Goal: Obtain resource: Obtain resource

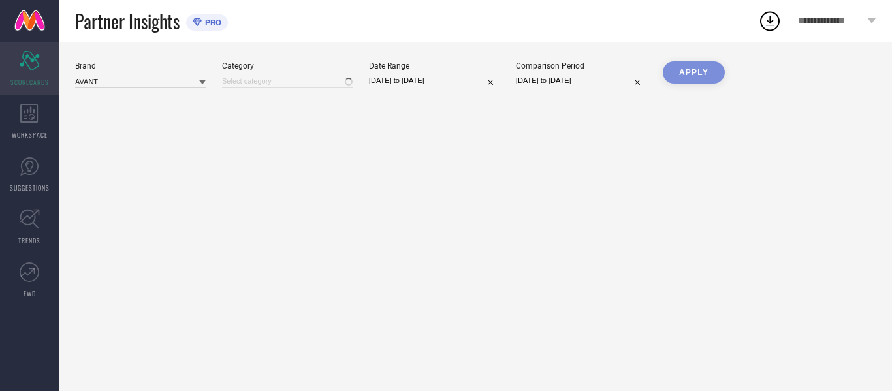
type input "All"
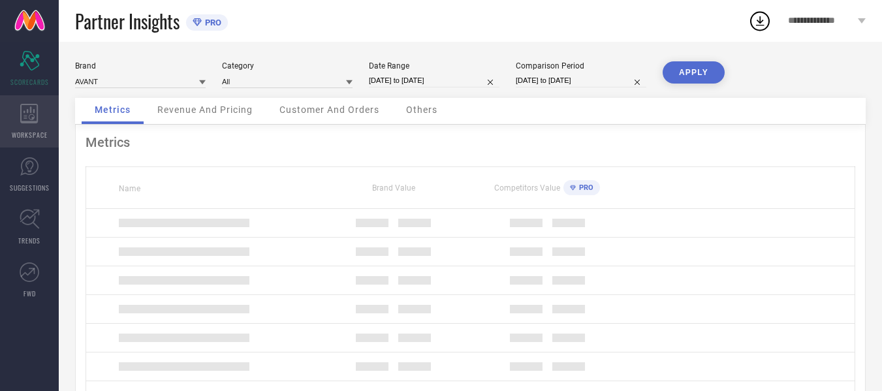
click at [16, 131] on span "WORKSPACE" at bounding box center [30, 135] width 36 height 10
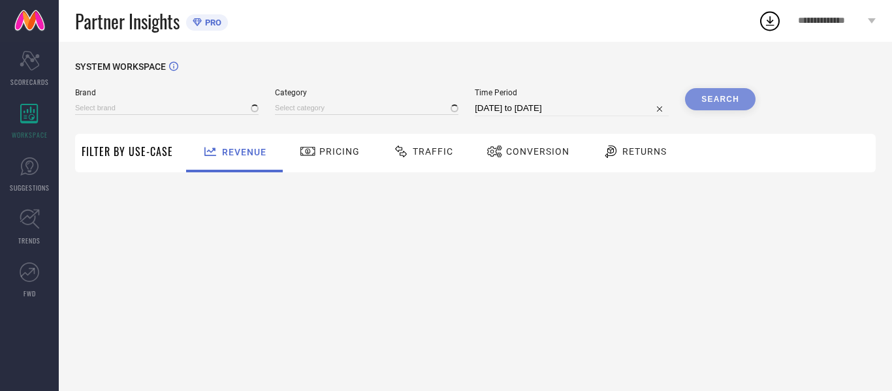
type input "AVANT"
type input "All"
click at [431, 162] on div "Traffic" at bounding box center [423, 151] width 67 height 22
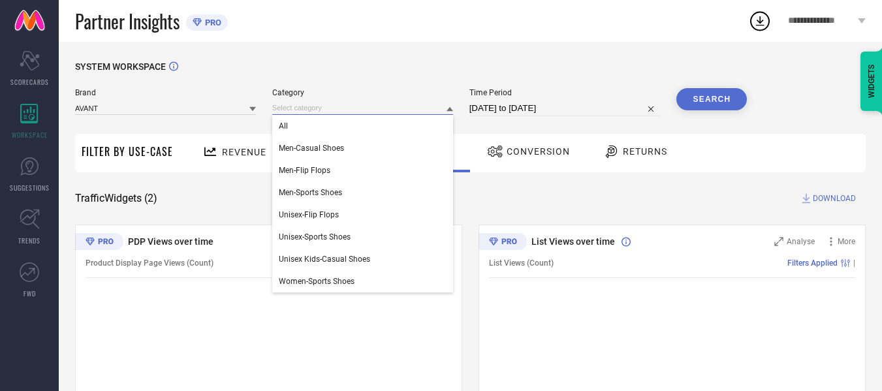
click at [441, 105] on input at bounding box center [362, 108] width 181 height 14
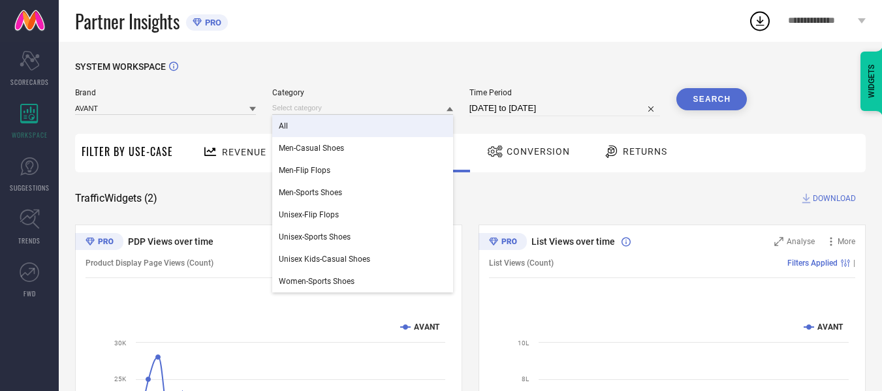
click at [422, 129] on div "All" at bounding box center [362, 126] width 181 height 22
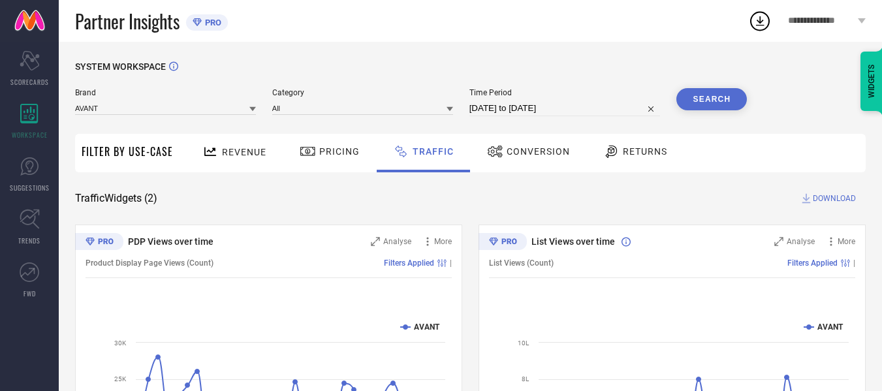
select select "6"
select select "2025"
select select "7"
select select "2025"
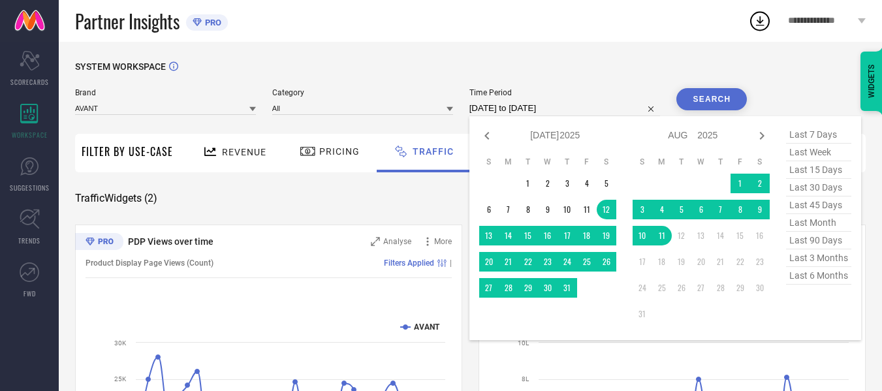
click at [526, 105] on input "[DATE] to [DATE]" at bounding box center [564, 109] width 191 height 16
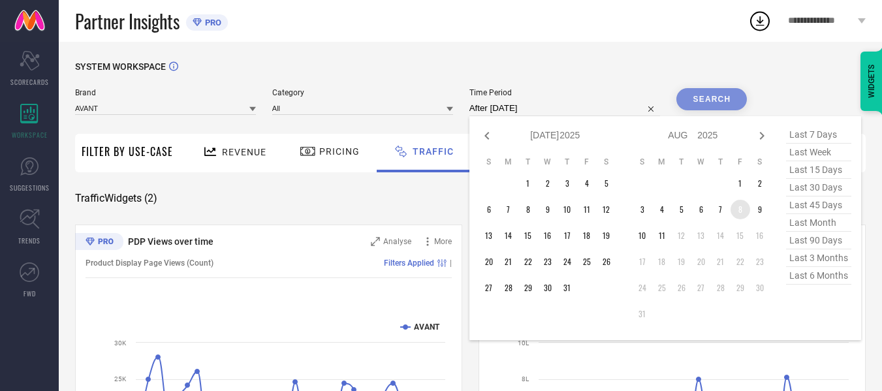
click at [739, 209] on td "8" at bounding box center [740, 210] width 20 height 20
type input "[DATE] to [DATE]"
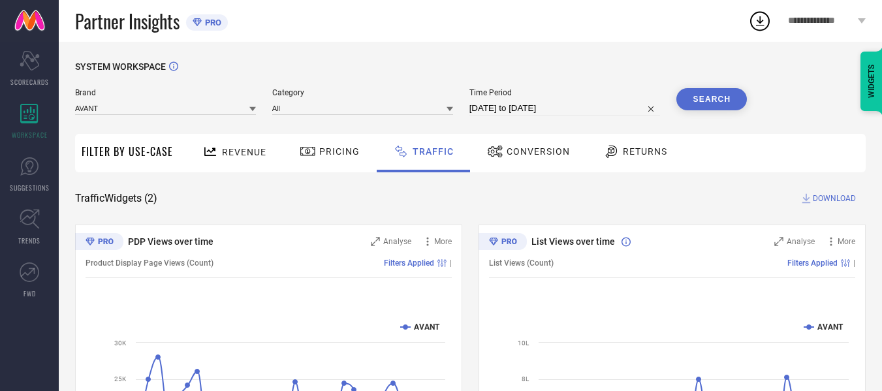
click at [719, 108] on button "Search" at bounding box center [711, 99] width 71 height 22
click at [838, 204] on span "DOWNLOAD" at bounding box center [834, 198] width 43 height 13
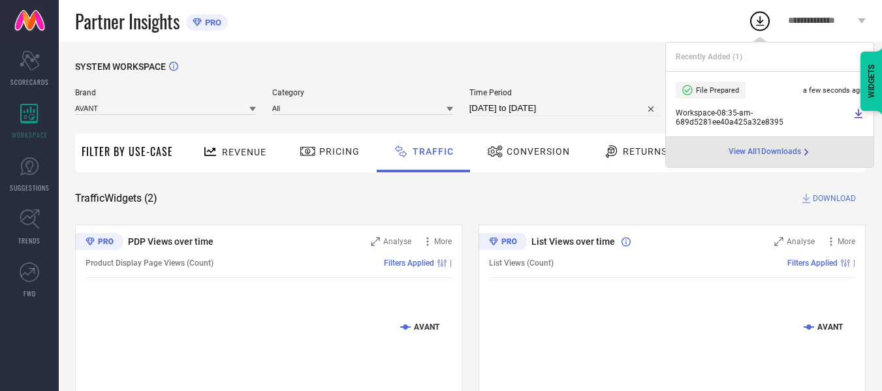
select select "7"
select select "2025"
select select "8"
select select "2025"
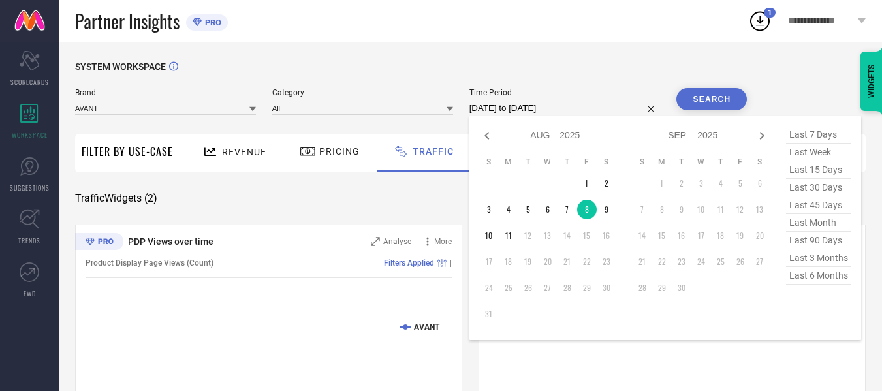
click at [579, 110] on input "[DATE] to [DATE]" at bounding box center [564, 109] width 191 height 16
click at [603, 212] on td "9" at bounding box center [607, 210] width 20 height 20
type input "[DATE] to [DATE]"
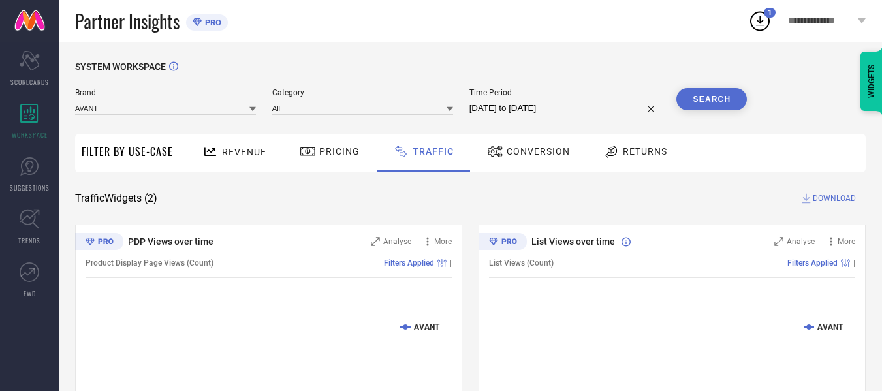
click at [695, 107] on button "Search" at bounding box center [711, 99] width 71 height 22
click at [852, 198] on span "DOWNLOAD" at bounding box center [834, 198] width 43 height 13
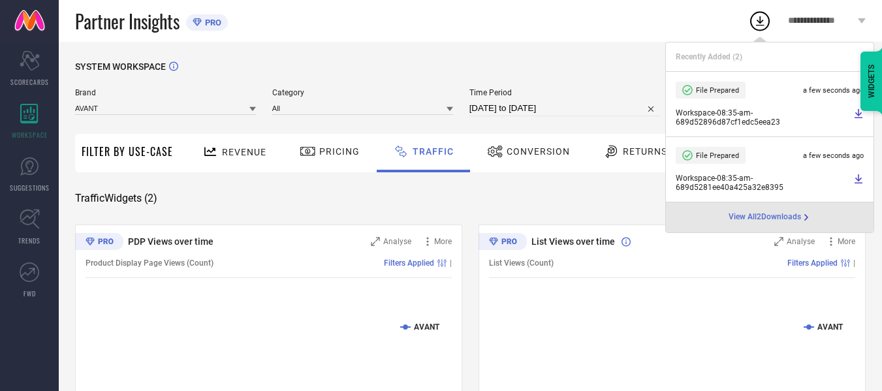
click at [604, 109] on input "[DATE] to [DATE]" at bounding box center [564, 109] width 191 height 16
select select "7"
select select "2025"
select select "8"
select select "2025"
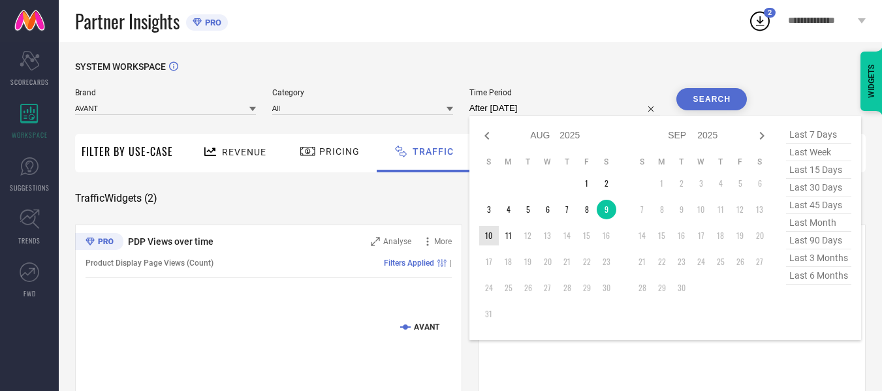
click at [483, 236] on td "10" at bounding box center [489, 236] width 20 height 20
type input "[DATE] to [DATE]"
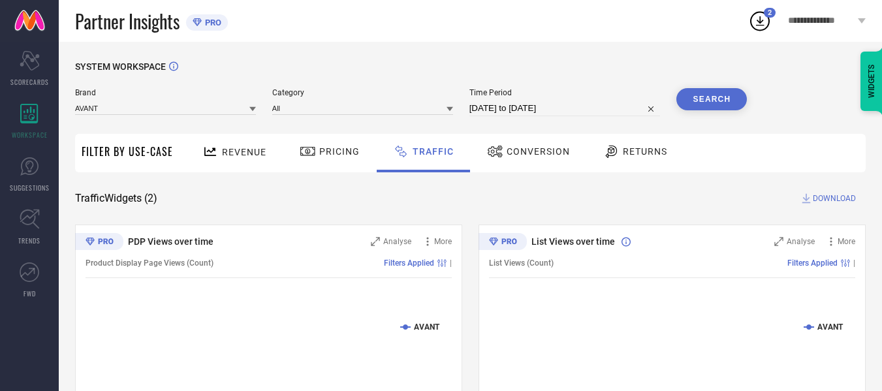
click at [694, 102] on button "Search" at bounding box center [711, 99] width 71 height 22
click at [829, 199] on span "DOWNLOAD" at bounding box center [834, 198] width 43 height 13
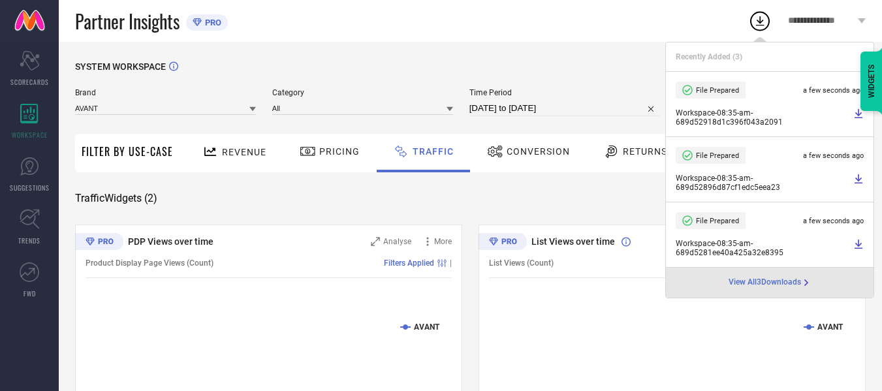
select select "7"
select select "2025"
select select "8"
select select "2025"
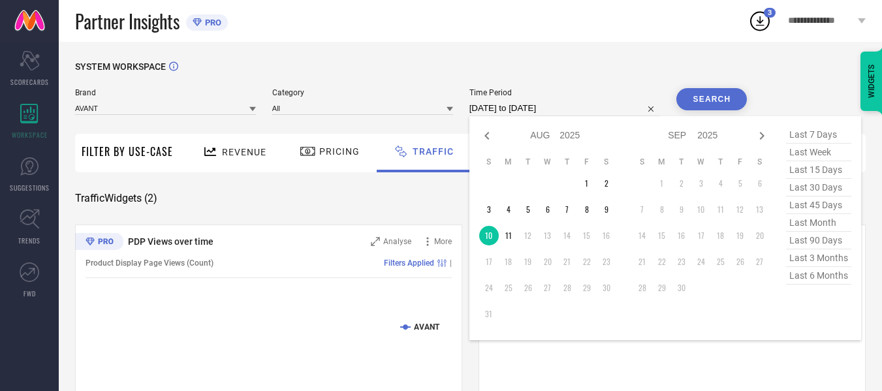
click at [601, 112] on input "[DATE] to [DATE]" at bounding box center [564, 109] width 191 height 16
click at [515, 233] on td "11" at bounding box center [509, 236] width 20 height 20
type input "[DATE] to [DATE]"
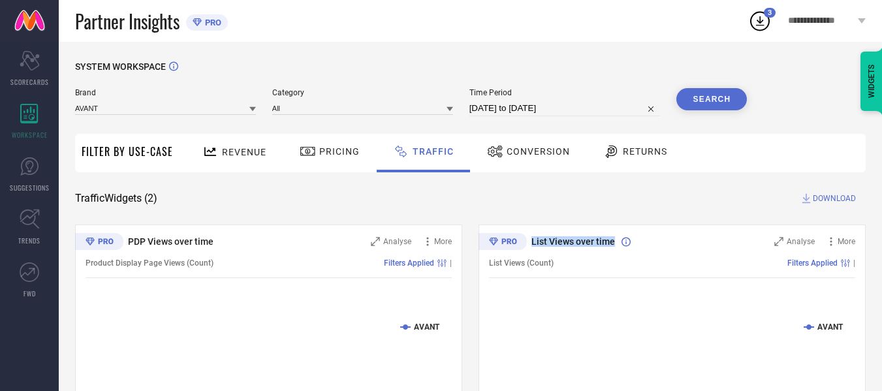
click at [515, 233] on div "List Views over time Analyse More List Views (Count) Filters Applied | Created …" at bounding box center [671, 388] width 387 height 326
click at [706, 92] on button "Search" at bounding box center [711, 99] width 71 height 22
click at [827, 200] on span "DOWNLOAD" at bounding box center [834, 198] width 43 height 13
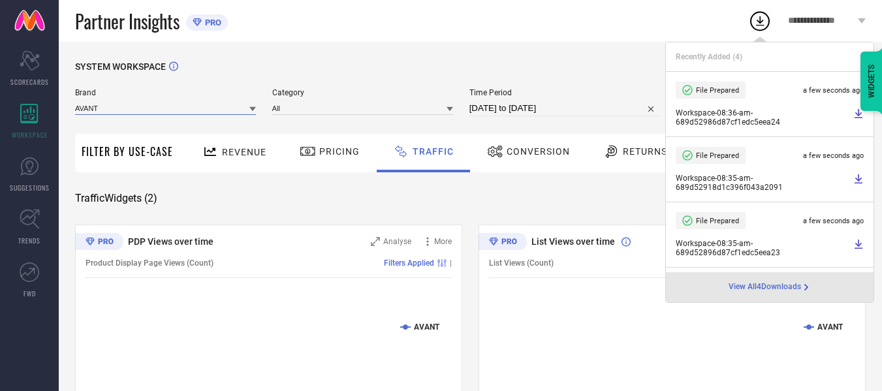
click at [222, 107] on input at bounding box center [165, 108] width 181 height 14
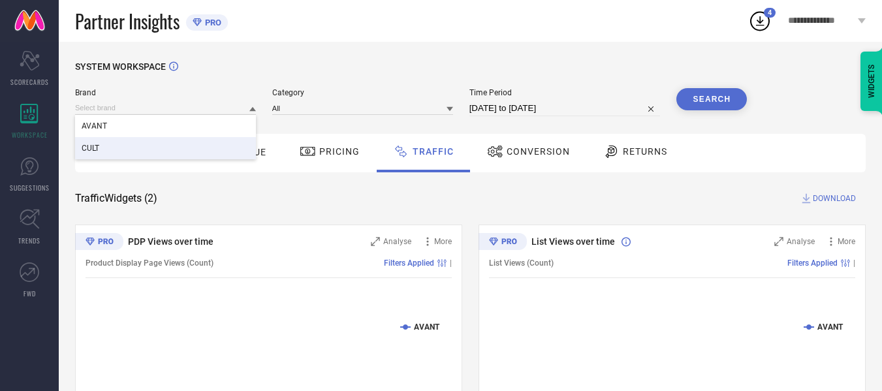
drag, startPoint x: 202, startPoint y: 148, endPoint x: 264, endPoint y: 131, distance: 65.1
click at [202, 148] on div "CULT" at bounding box center [165, 148] width 181 height 22
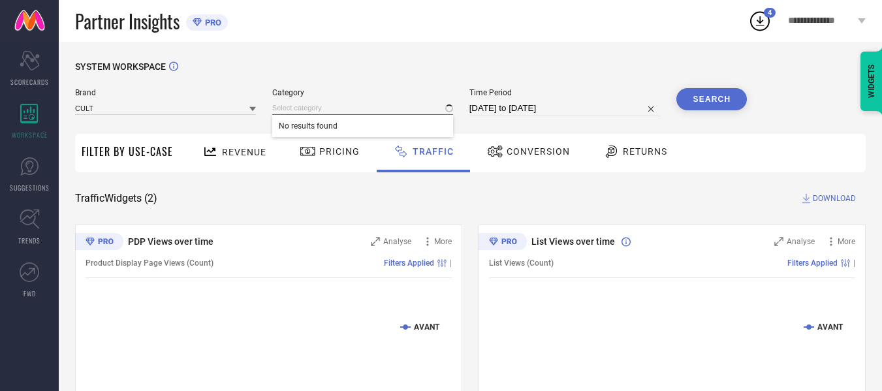
click at [318, 107] on input at bounding box center [362, 108] width 181 height 14
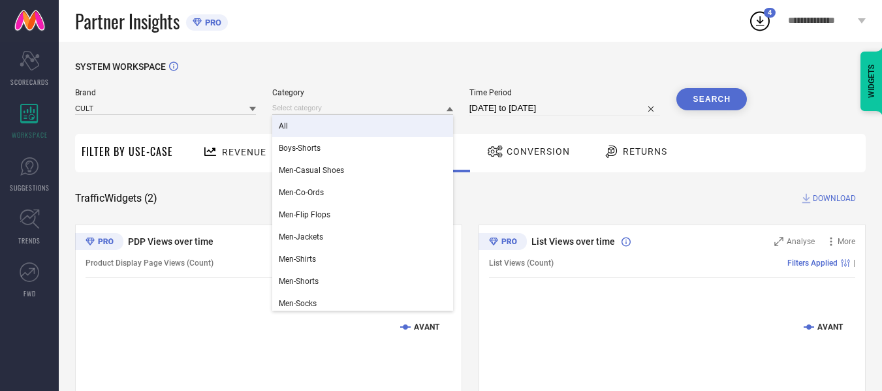
click at [321, 123] on div "All" at bounding box center [362, 126] width 181 height 22
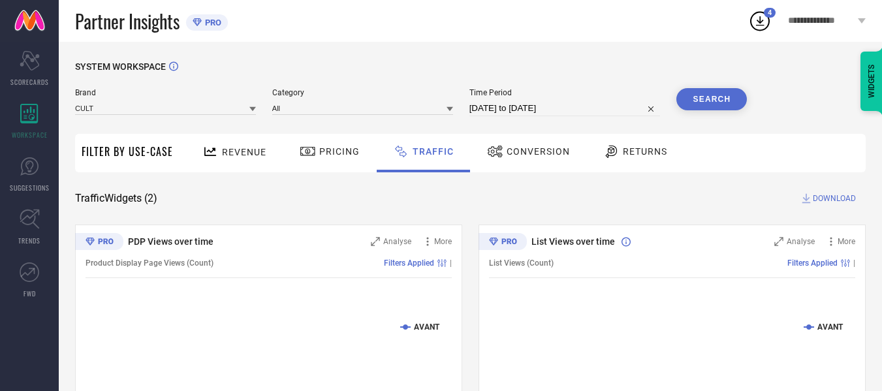
select select "7"
select select "2025"
select select "8"
select select "2025"
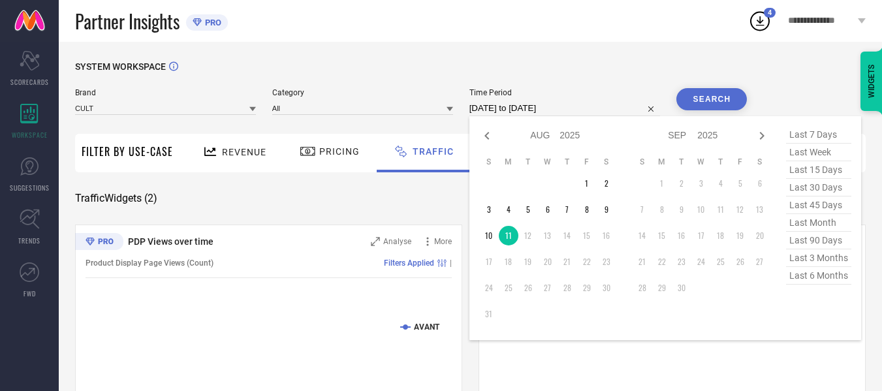
drag, startPoint x: 533, startPoint y: 105, endPoint x: 565, endPoint y: 129, distance: 40.2
click at [533, 105] on input "[DATE] to [DATE]" at bounding box center [564, 109] width 191 height 16
click at [586, 213] on td "8" at bounding box center [587, 210] width 20 height 20
type input "[DATE] to [DATE]"
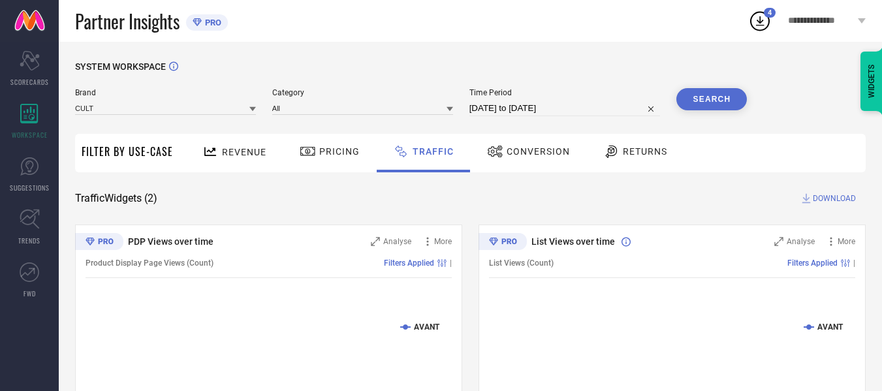
click at [736, 103] on button "Search" at bounding box center [711, 99] width 71 height 22
click at [843, 199] on span "DOWNLOAD" at bounding box center [834, 198] width 43 height 13
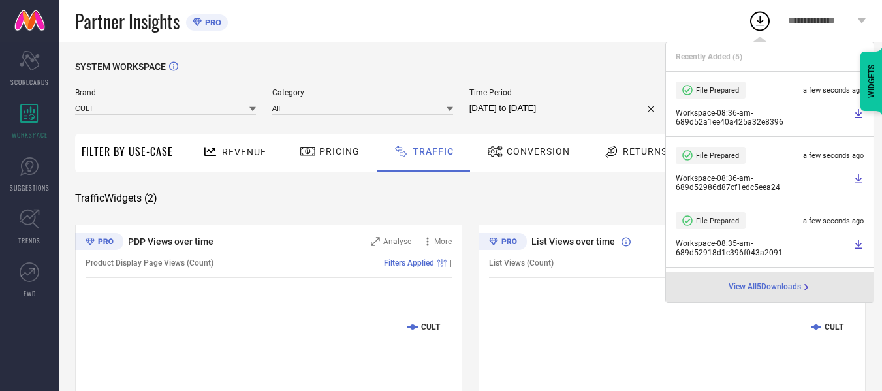
select select "7"
select select "2025"
select select "8"
select select "2025"
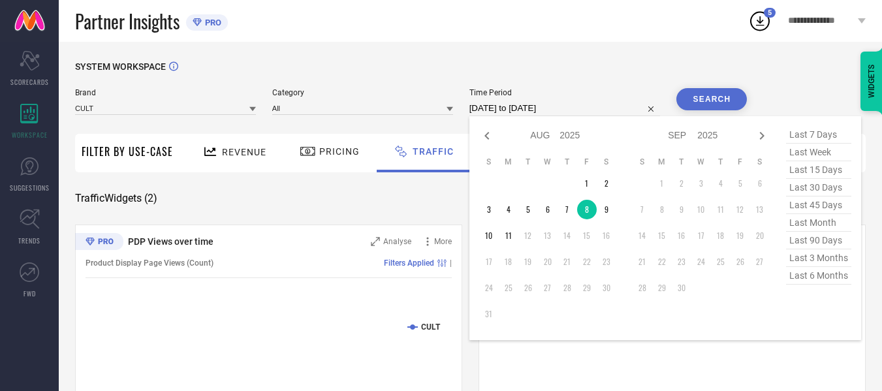
drag, startPoint x: 594, startPoint y: 110, endPoint x: 593, endPoint y: 123, distance: 12.5
click at [594, 110] on input "[DATE] to [DATE]" at bounding box center [564, 109] width 191 height 16
click at [611, 210] on td "9" at bounding box center [607, 210] width 20 height 20
type input "[DATE] to [DATE]"
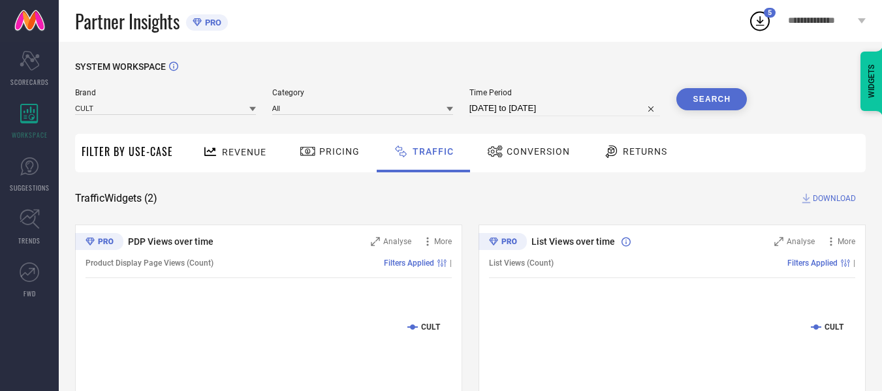
click at [518, 51] on div "SYSTEM WORKSPACE Brand CULT Category All Time Period [DATE] to [DATE] Search Fi…" at bounding box center [470, 306] width 823 height 529
click at [678, 104] on button "Search" at bounding box center [711, 99] width 71 height 22
click at [836, 201] on span "DOWNLOAD" at bounding box center [834, 198] width 43 height 13
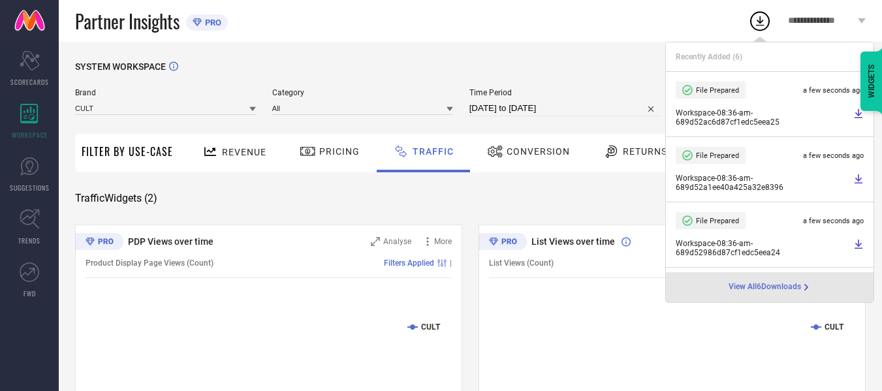
click at [599, 108] on input "[DATE] to [DATE]" at bounding box center [564, 109] width 191 height 16
select select "7"
select select "2025"
select select "8"
select select "2025"
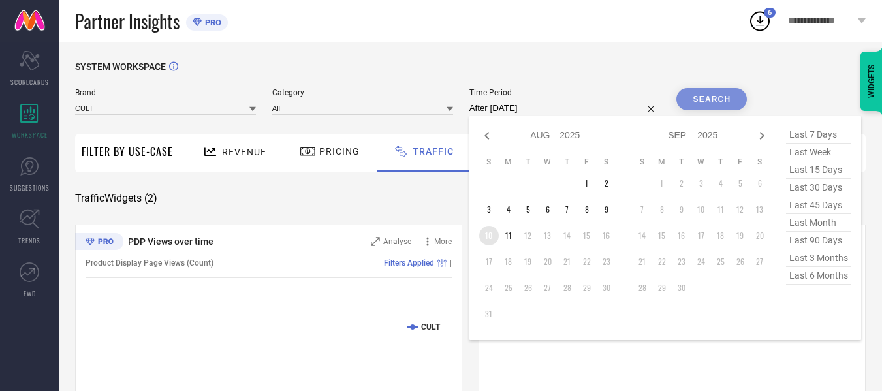
click at [490, 236] on td "10" at bounding box center [489, 236] width 20 height 20
type input "[DATE] to [DATE]"
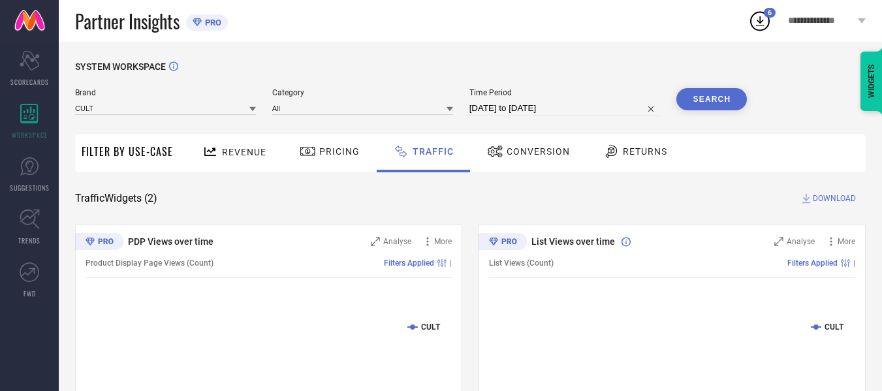
click at [698, 102] on button "Search" at bounding box center [711, 99] width 71 height 22
click at [832, 200] on span "DOWNLOAD" at bounding box center [834, 198] width 43 height 13
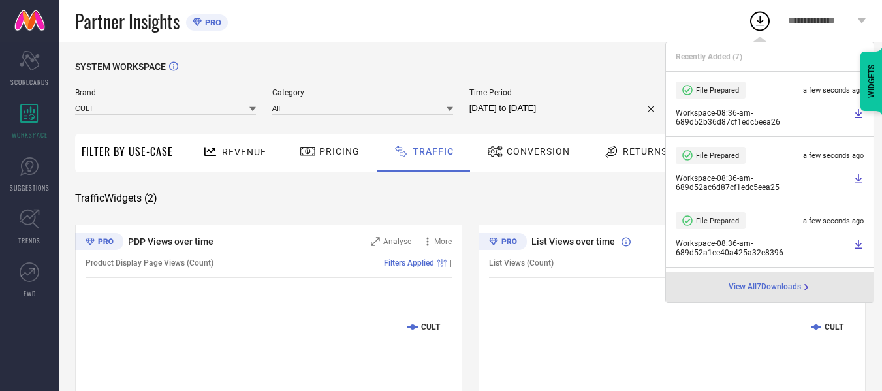
select select "7"
select select "2025"
select select "8"
select select "2025"
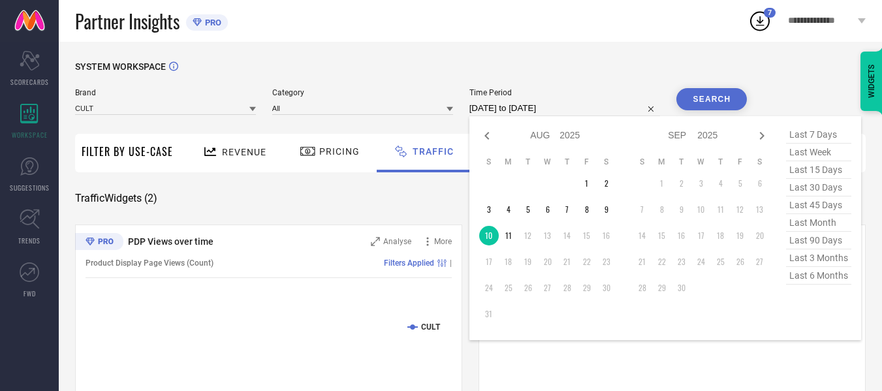
drag, startPoint x: 572, startPoint y: 107, endPoint x: 586, endPoint y: 217, distance: 111.2
click at [572, 107] on input "[DATE] to [DATE]" at bounding box center [564, 109] width 191 height 16
click at [515, 235] on td "11" at bounding box center [509, 236] width 20 height 20
type input "[DATE] to [DATE]"
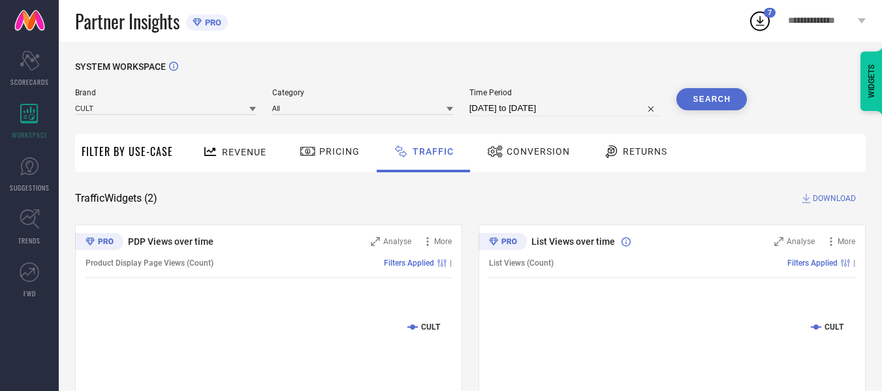
click at [719, 104] on button "Search" at bounding box center [711, 99] width 71 height 22
click at [839, 197] on span "DOWNLOAD" at bounding box center [834, 198] width 43 height 13
